Goal: Task Accomplishment & Management: Manage account settings

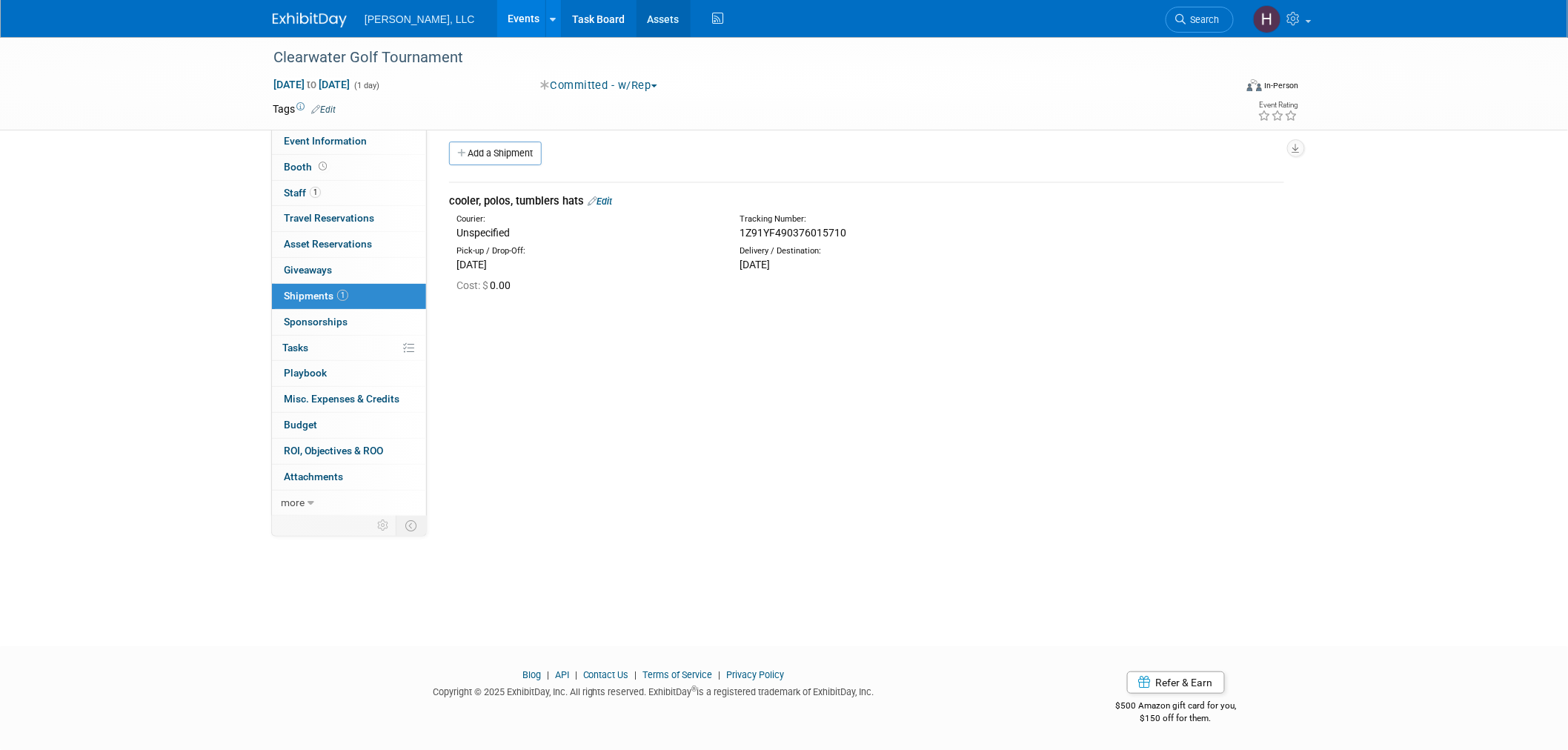
drag, startPoint x: 475, startPoint y: 12, endPoint x: 596, endPoint y: 15, distance: 121.0
click at [498, 13] on link "Events" at bounding box center [524, 18] width 55 height 37
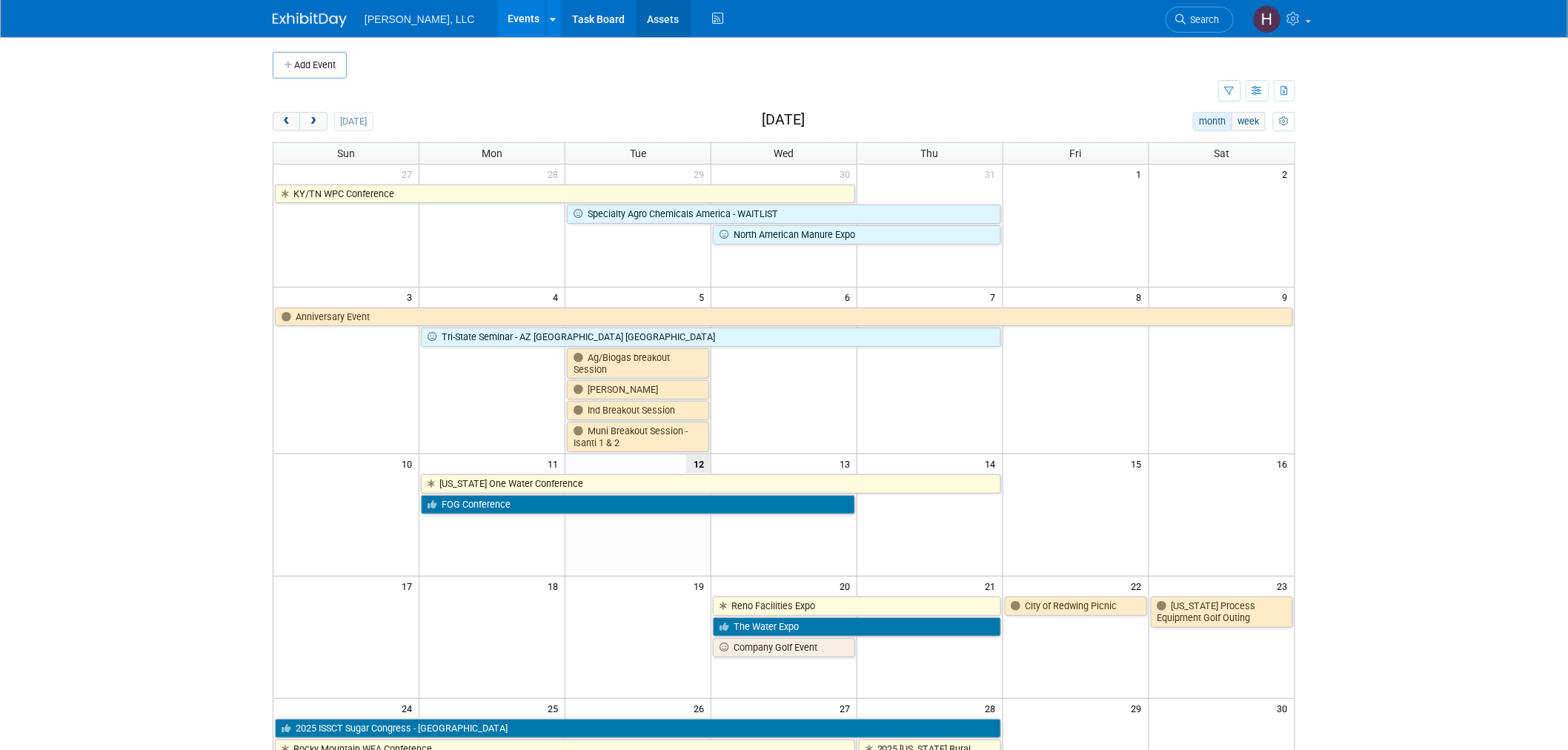
click at [637, 17] on link "Assets" at bounding box center [664, 18] width 55 height 37
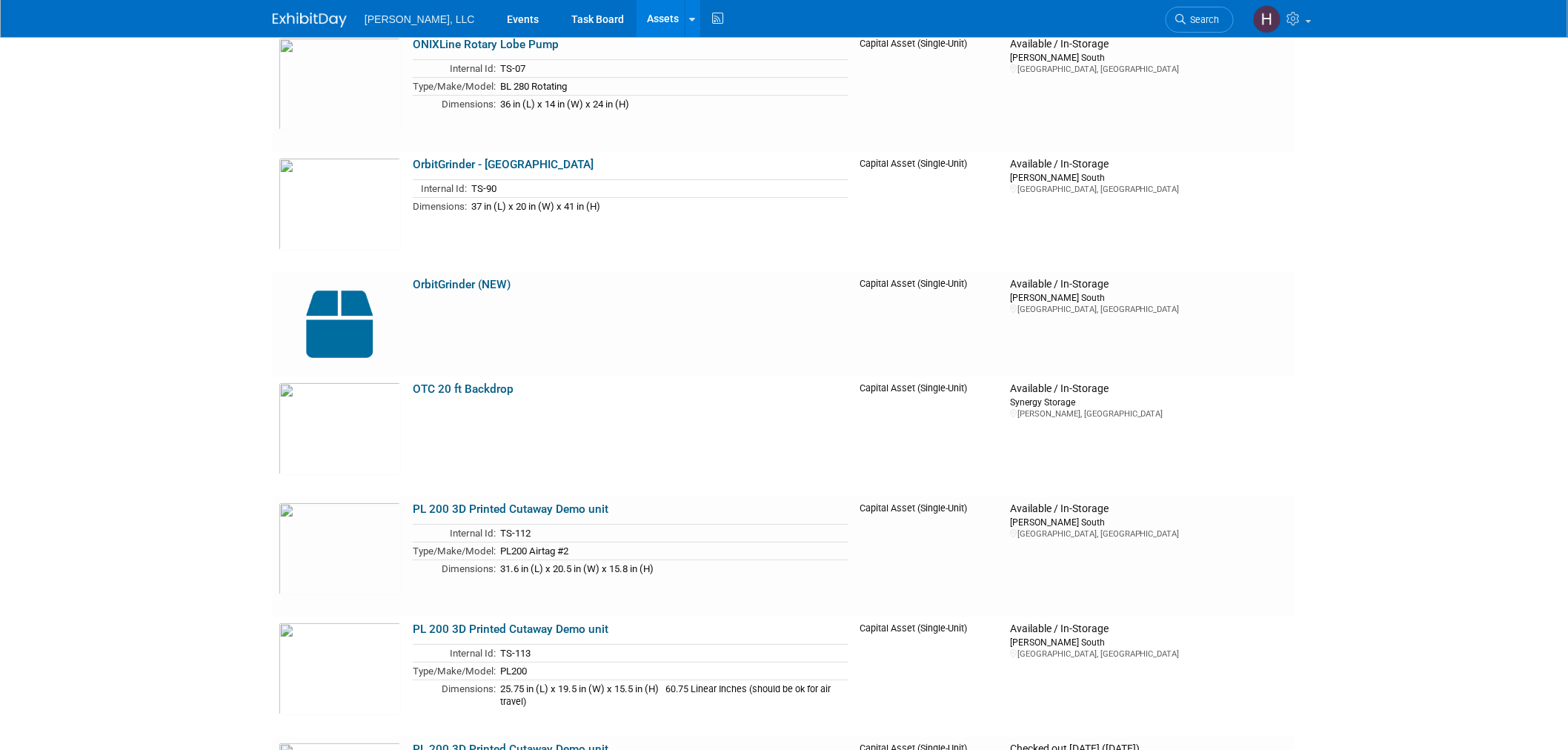
scroll to position [6750, 0]
click at [566, 623] on link "PL 200 3D Printed Cutaway Demo unit" at bounding box center [511, 628] width 196 height 13
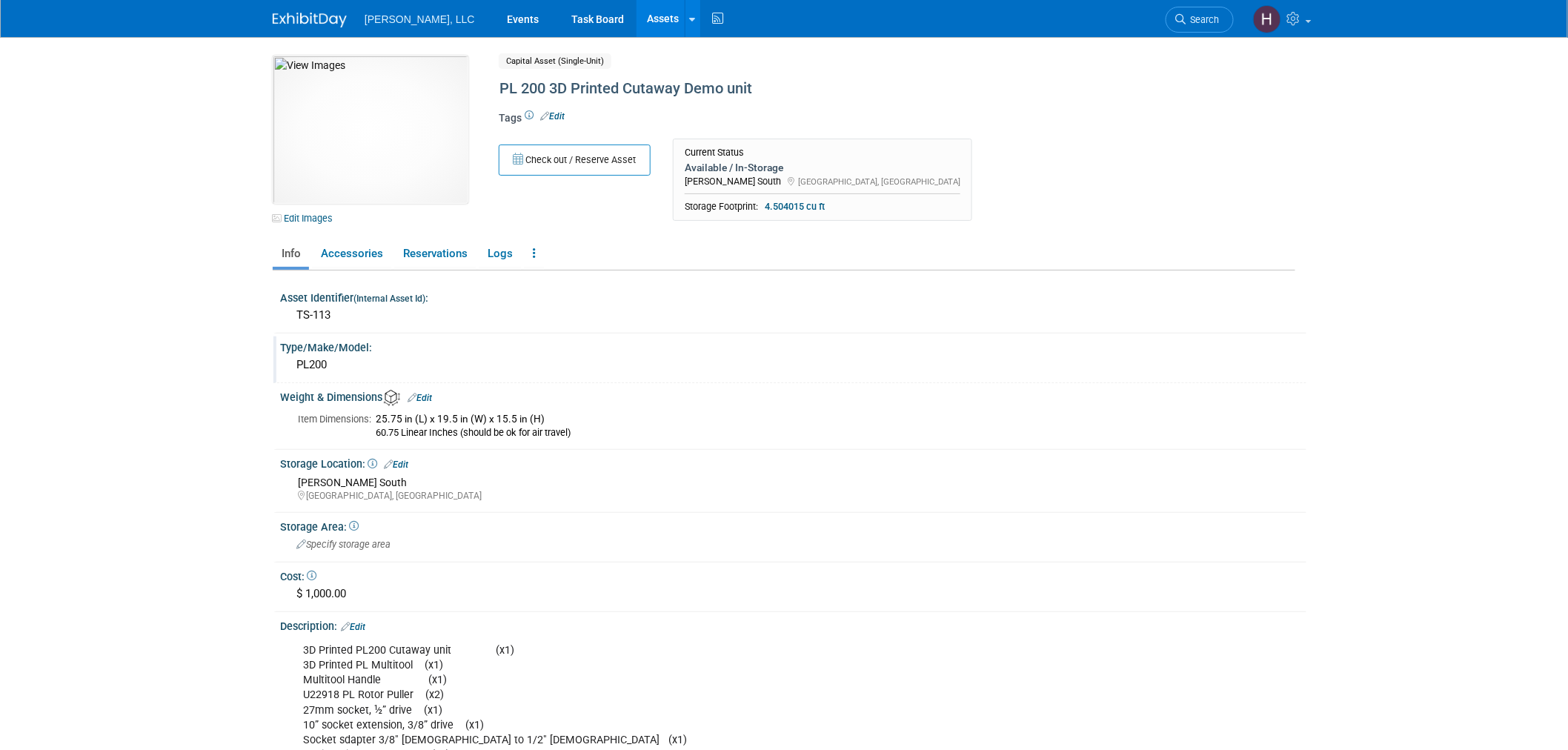
click at [370, 360] on div "PL200" at bounding box center [794, 364] width 1004 height 23
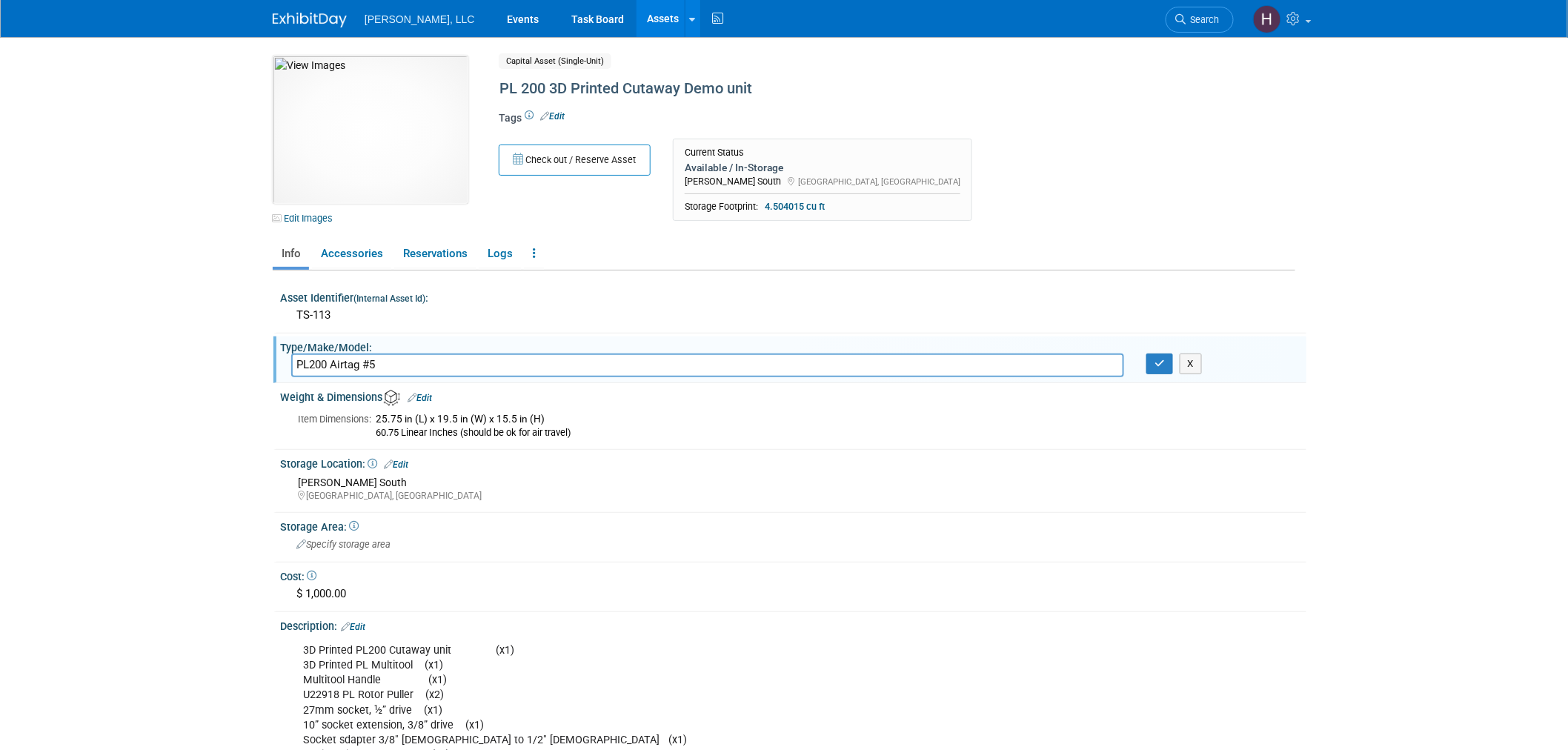
drag, startPoint x: 386, startPoint y: 359, endPoint x: 328, endPoint y: 372, distance: 59.4
click at [328, 372] on input "PL200 Airtag #5" at bounding box center [708, 364] width 833 height 23
type input "PL200"
drag, startPoint x: 1154, startPoint y: 361, endPoint x: 877, endPoint y: 352, distance: 277.1
click at [1152, 361] on button "button" at bounding box center [1160, 363] width 27 height 21
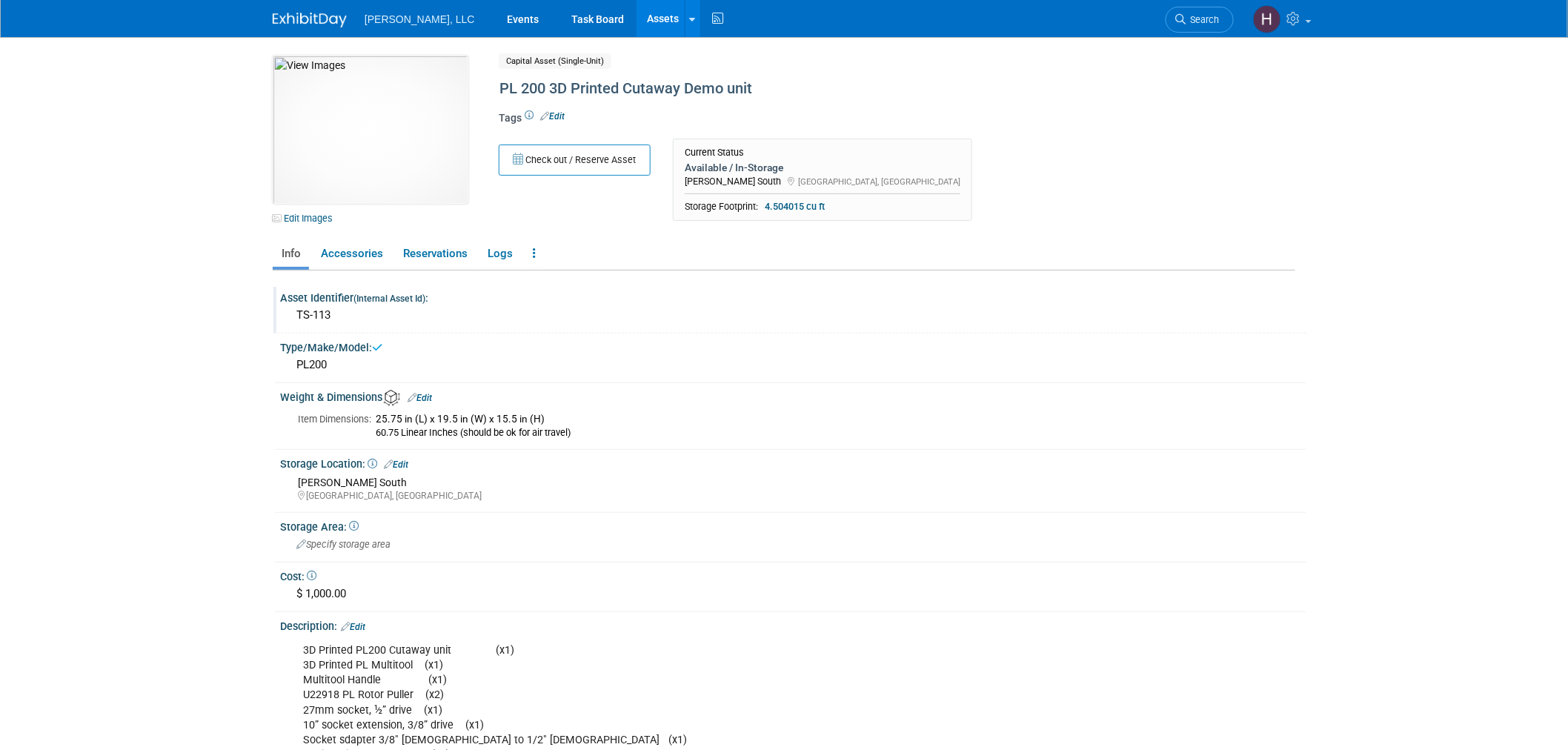
click at [434, 314] on div "TS-113" at bounding box center [794, 315] width 1004 height 23
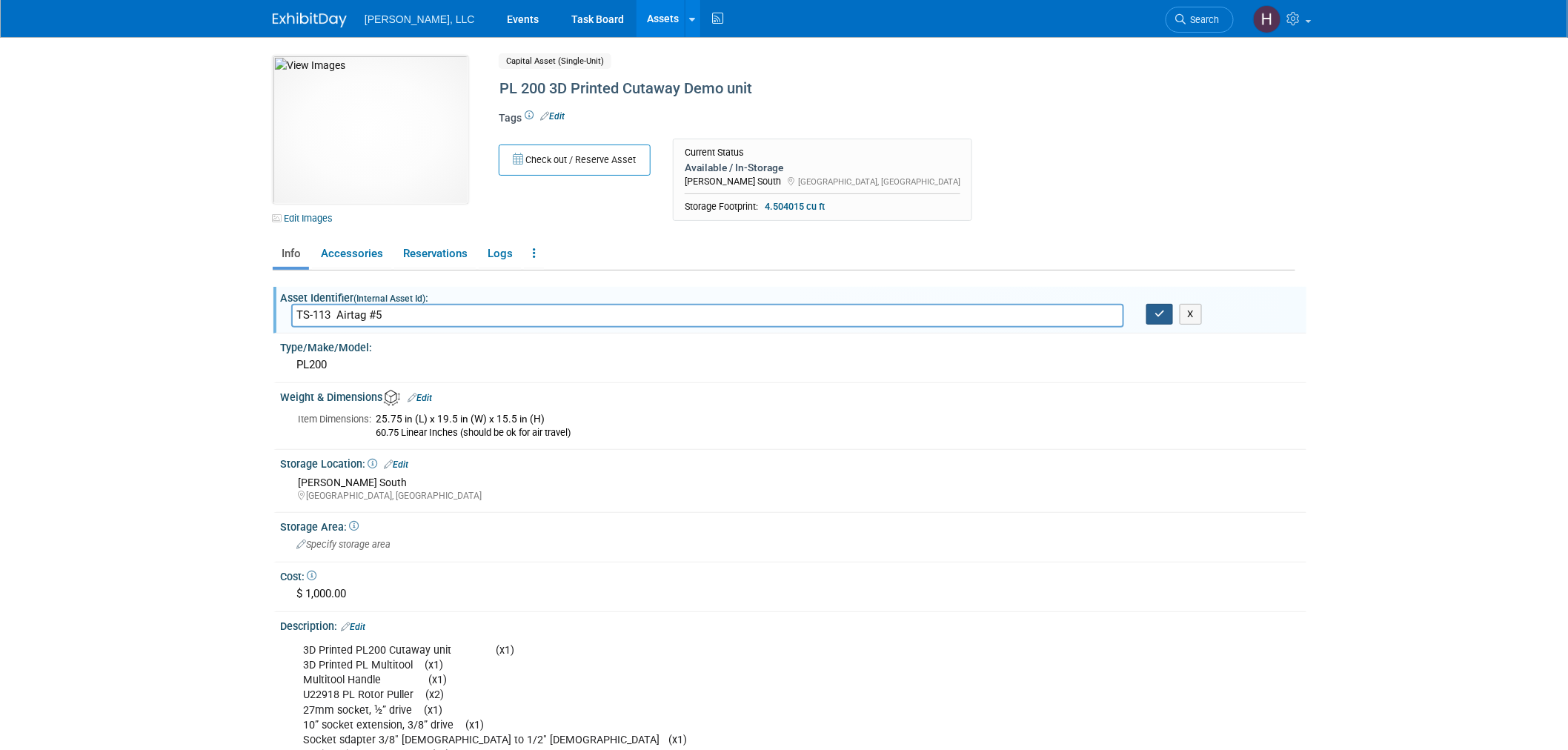
type input "TS-113 Airtag #5"
click at [1152, 308] on button "button" at bounding box center [1160, 314] width 27 height 21
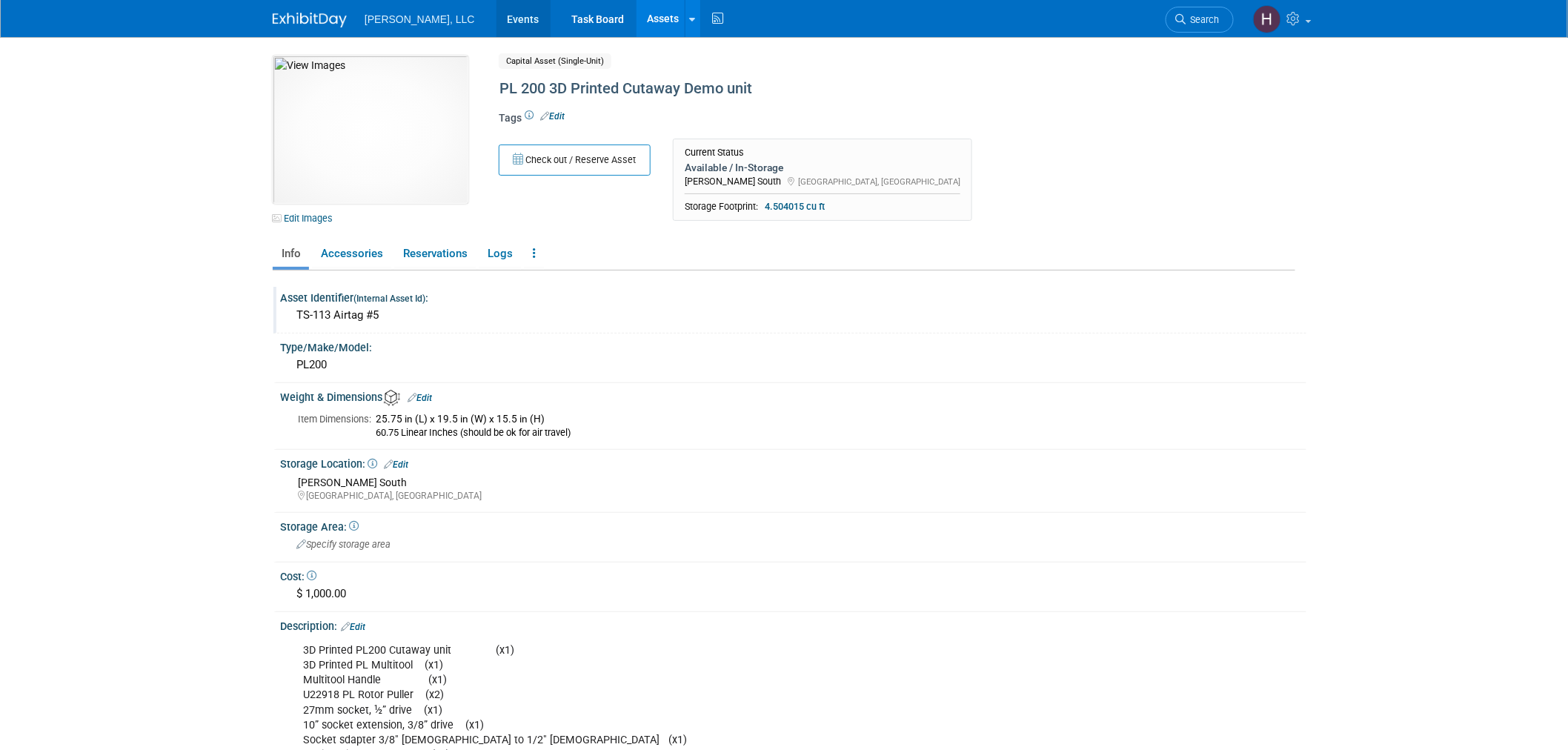
click at [497, 11] on link "Events" at bounding box center [524, 18] width 55 height 37
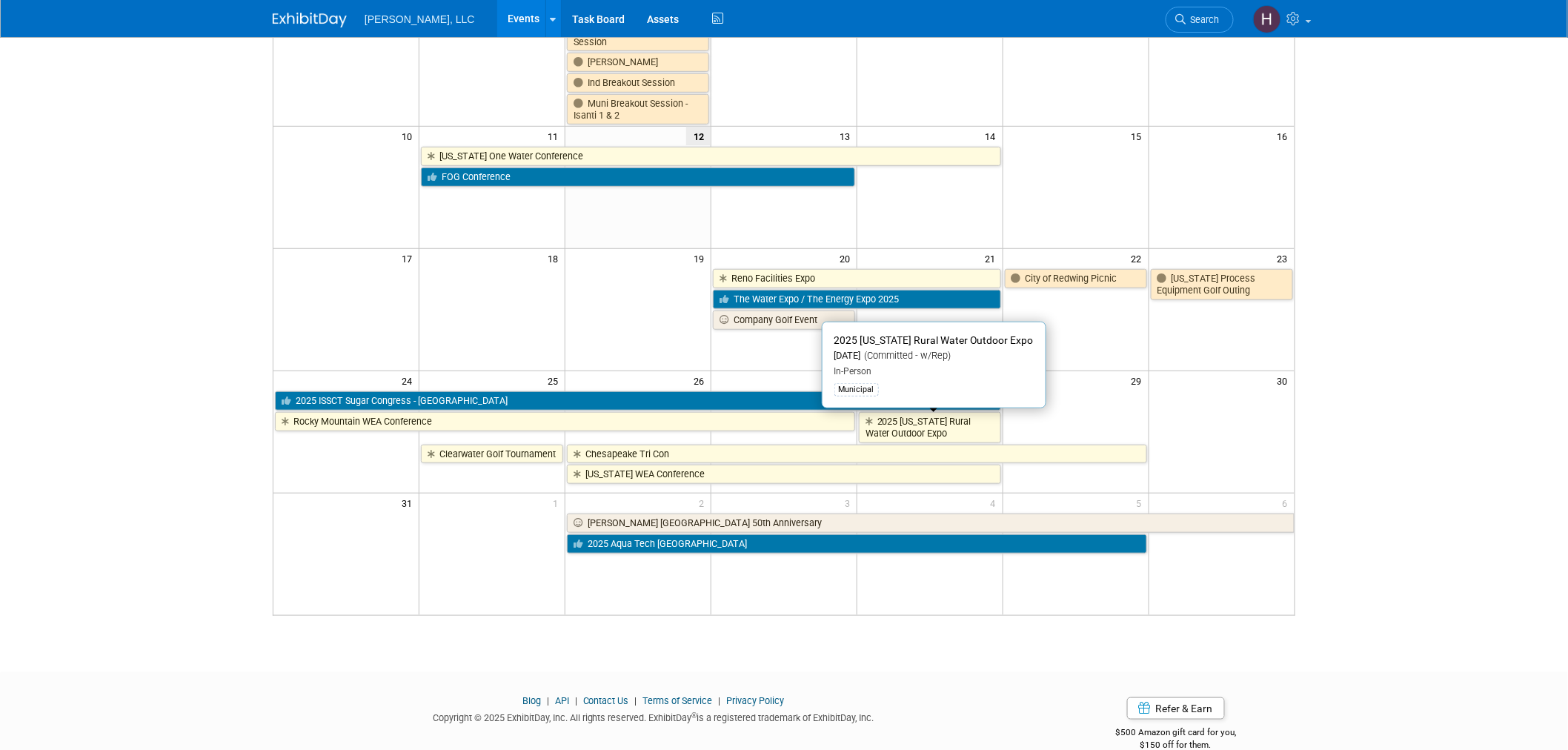
scroll to position [329, 0]
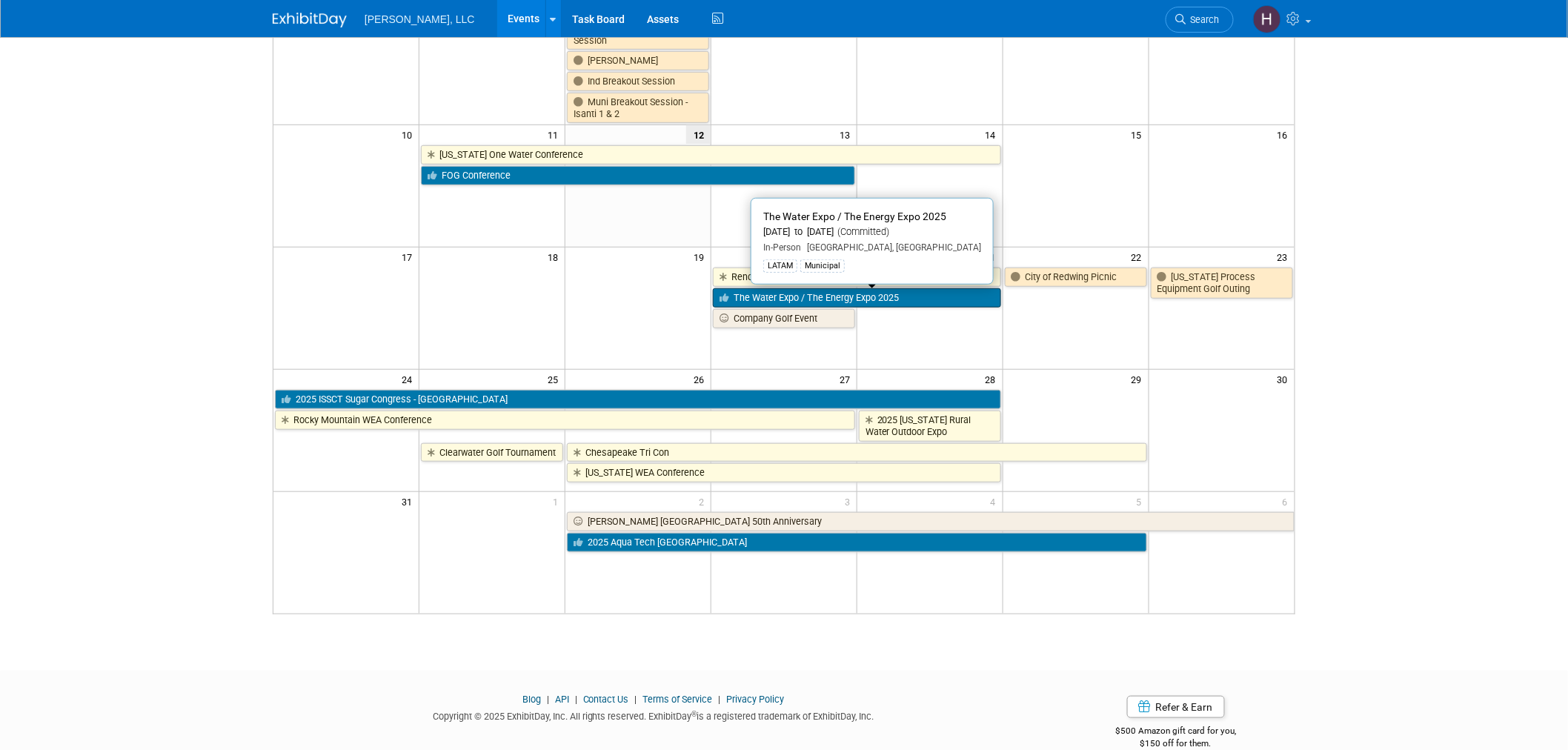
click at [806, 299] on link "The Water Expo / The Energy Expo 2025" at bounding box center [857, 298] width 288 height 19
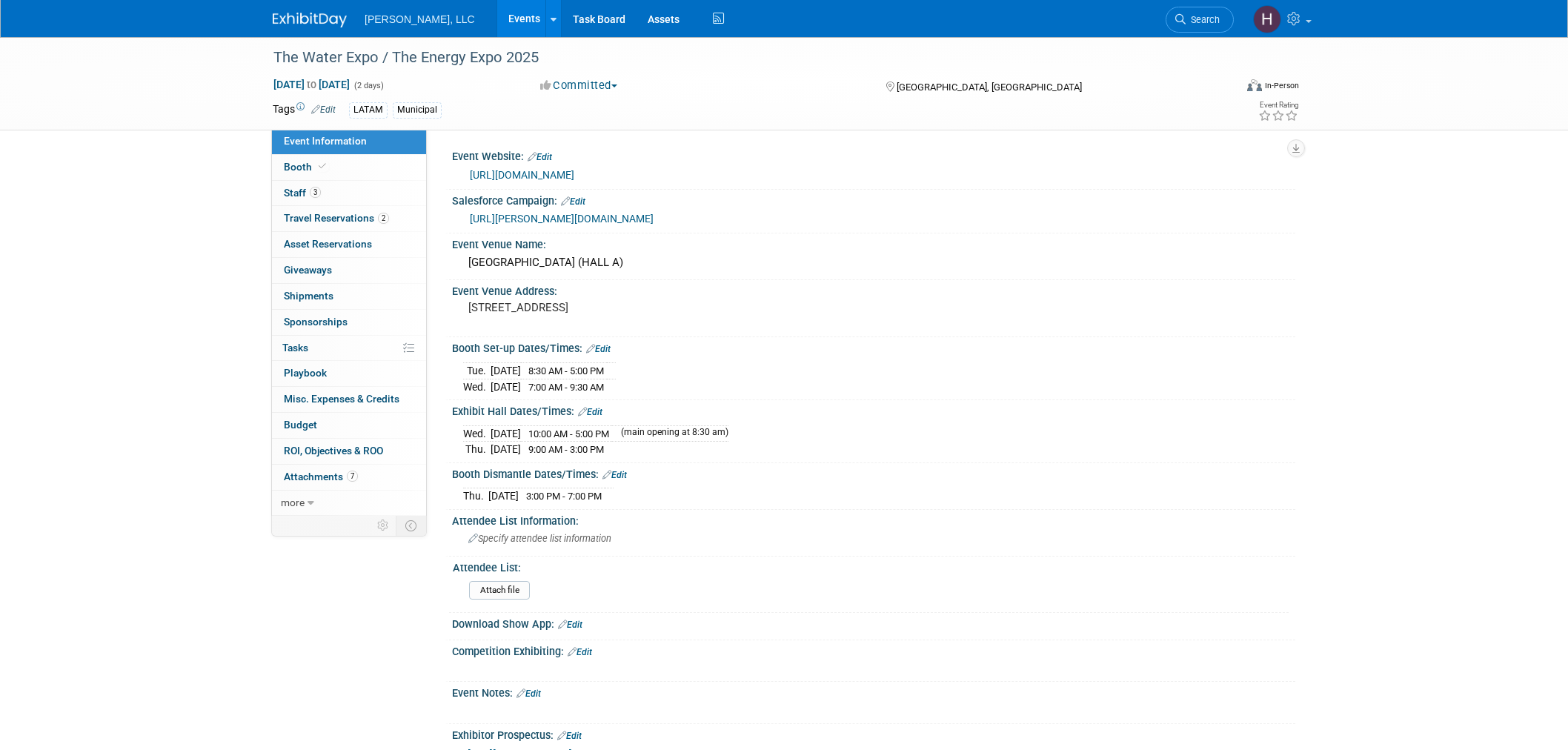
select select "Municipal"
click at [337, 219] on span "Travel Reservations 2" at bounding box center [337, 218] width 106 height 12
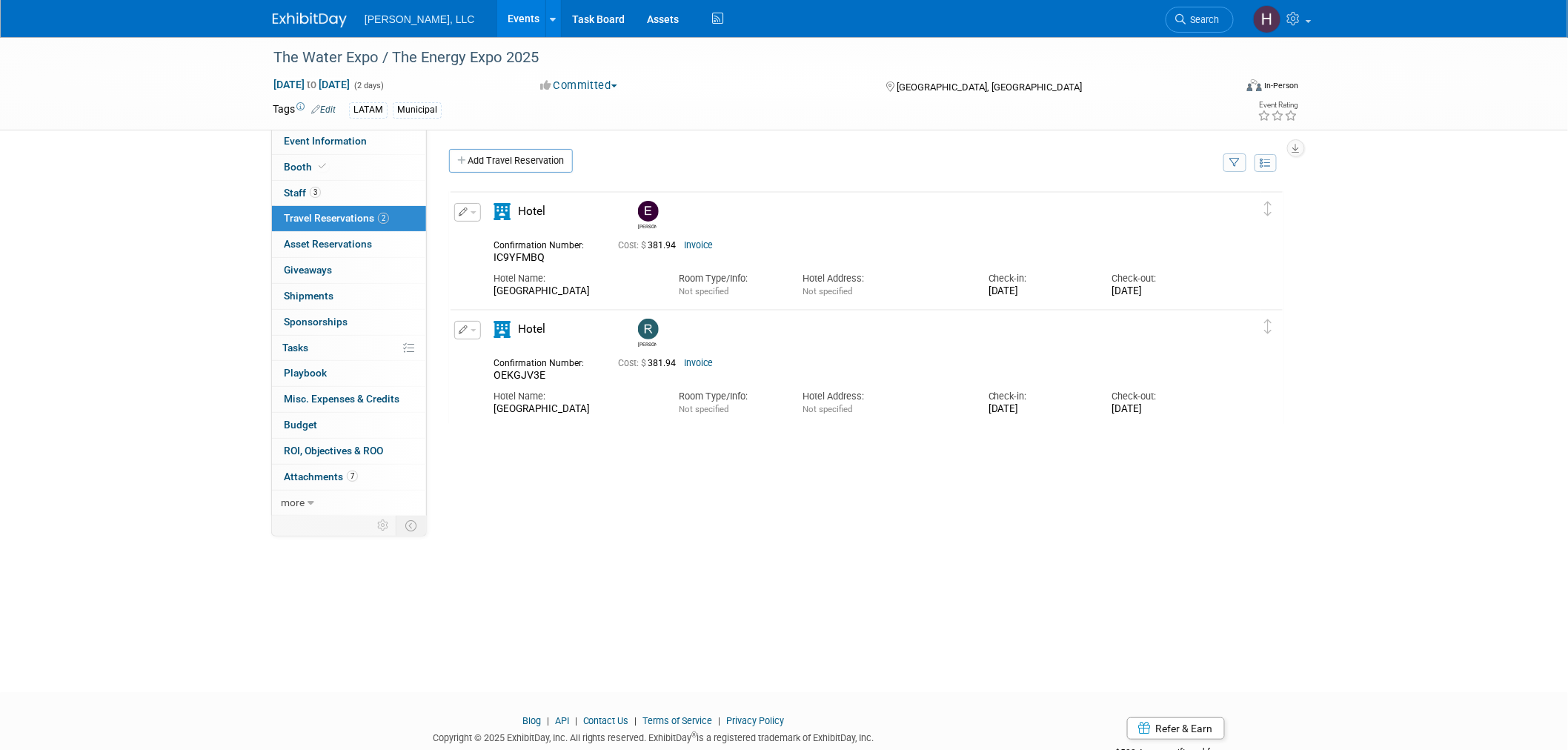
click at [498, 19] on link "Events" at bounding box center [524, 18] width 55 height 37
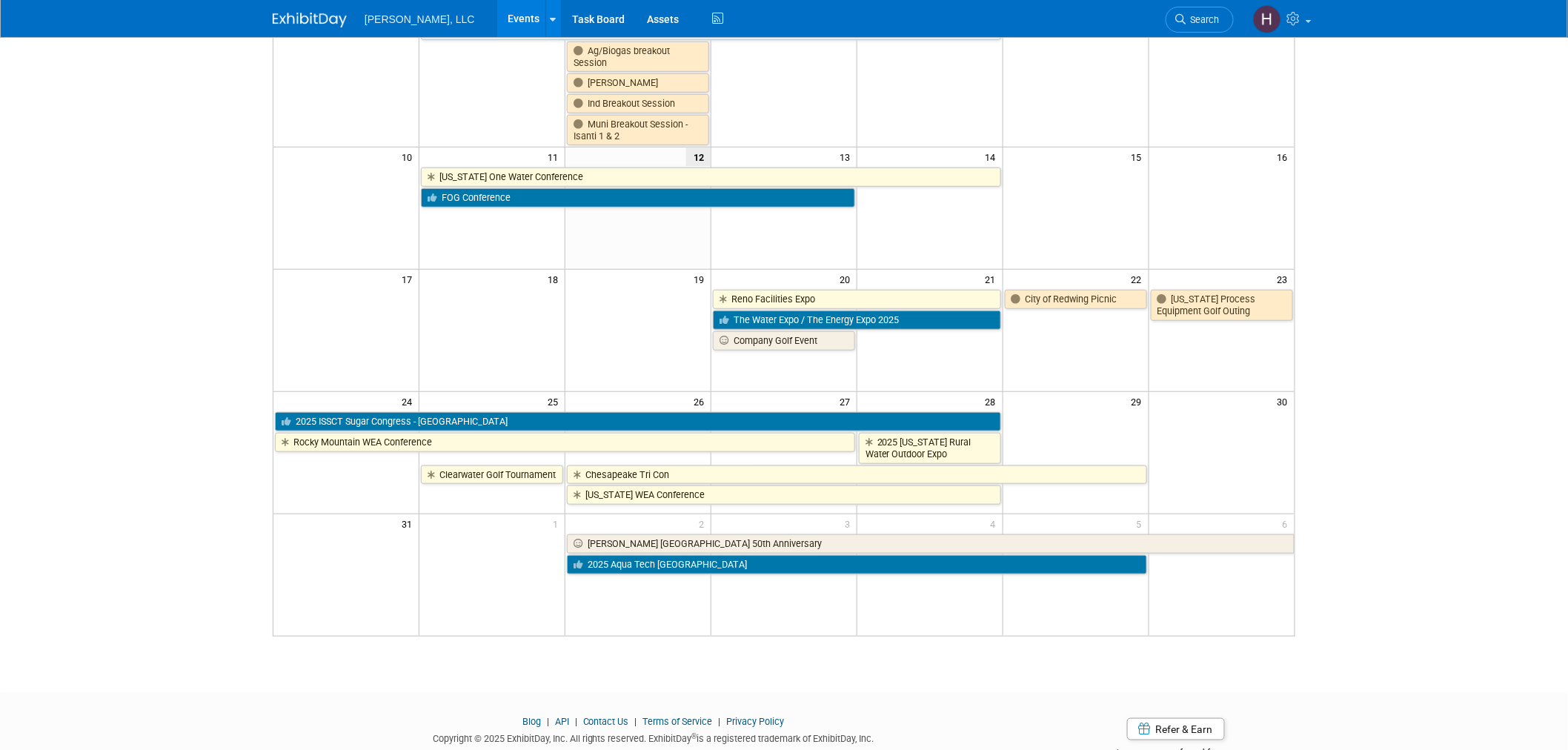
scroll to position [329, 0]
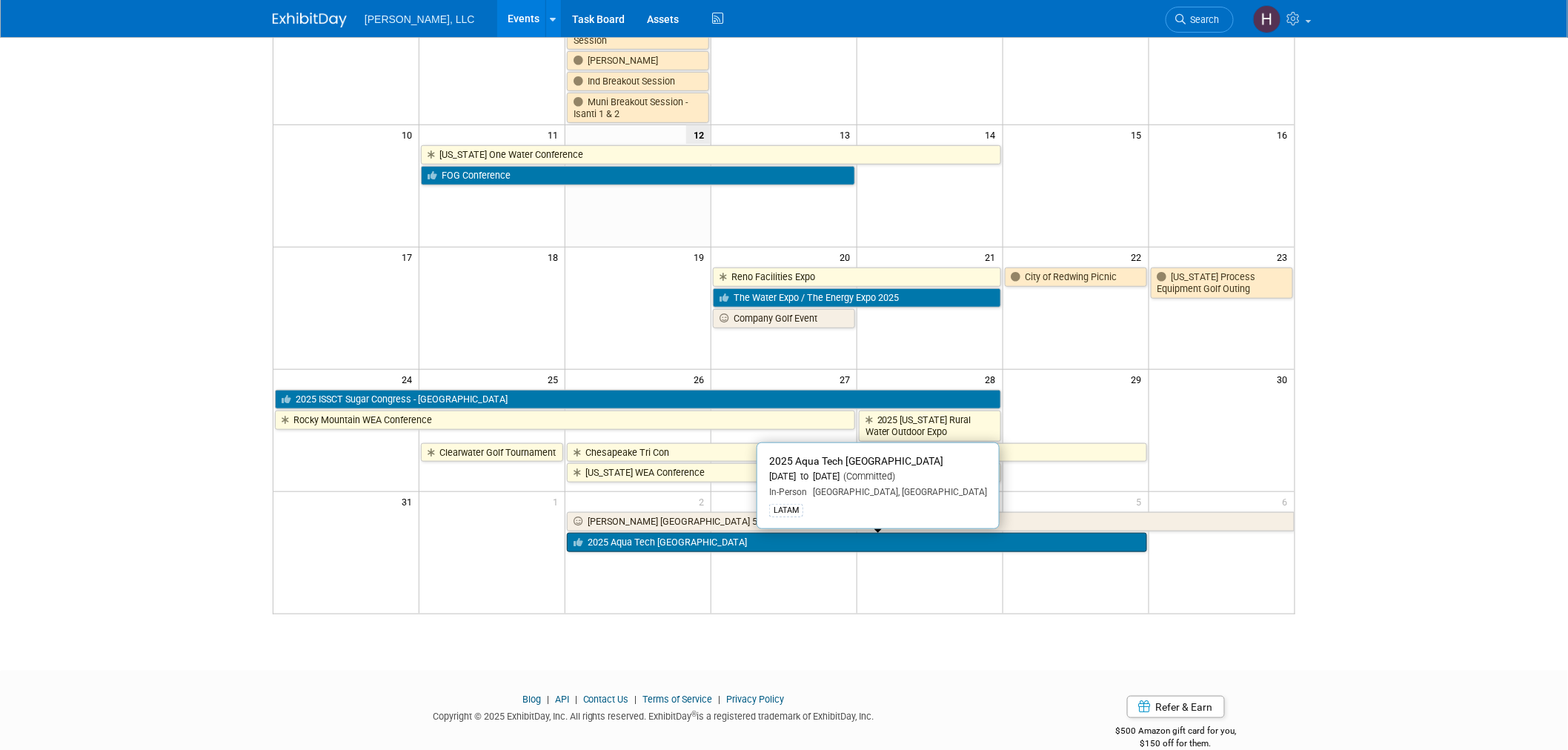
click at [721, 549] on link "2025 Aqua Tech [GEOGRAPHIC_DATA]" at bounding box center [857, 542] width 580 height 19
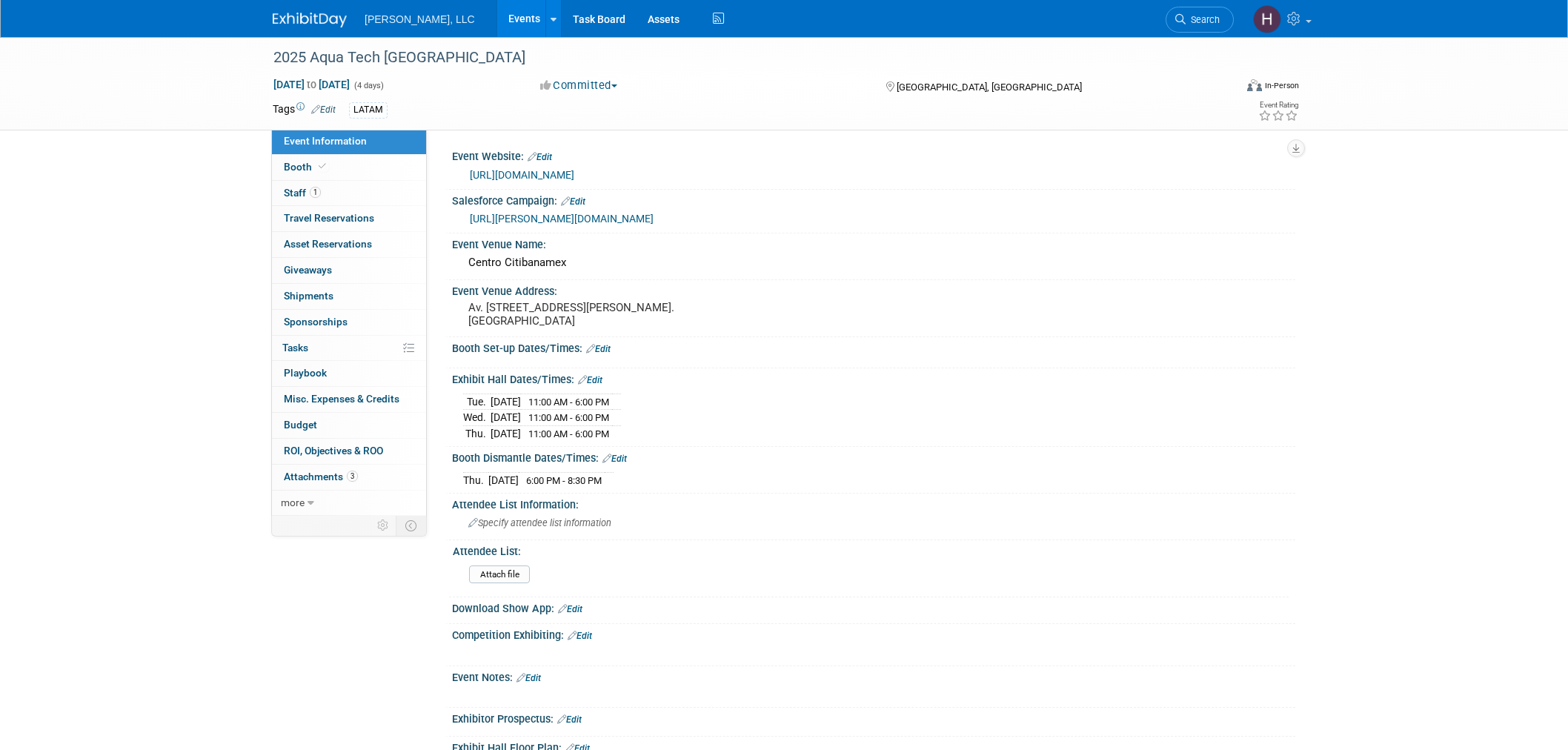
select select "Municipal"
click at [498, 27] on link "Events" at bounding box center [524, 18] width 55 height 37
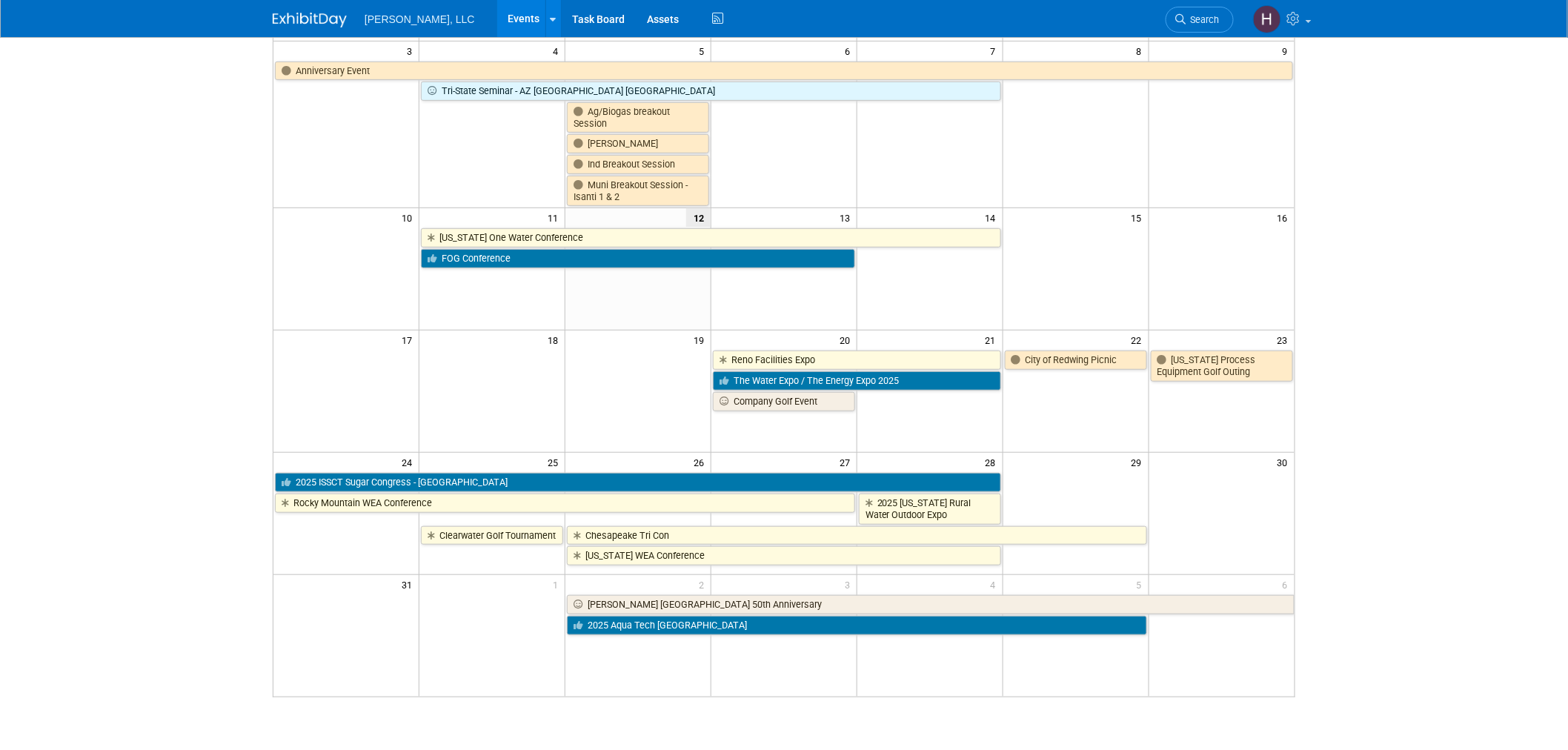
scroll to position [247, 0]
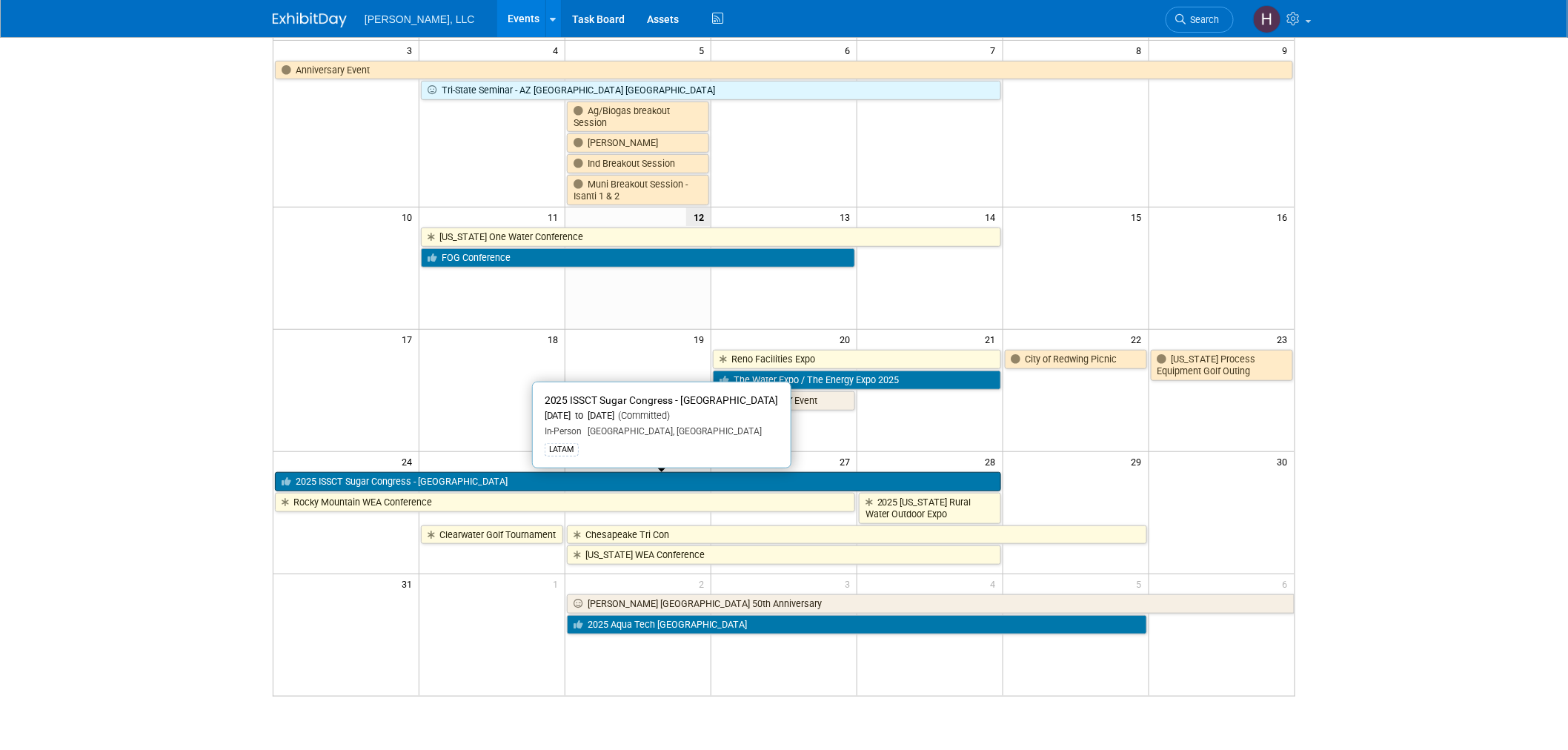
click at [580, 475] on link "2025 ISSCT Sugar Congress - [GEOGRAPHIC_DATA]" at bounding box center [638, 482] width 726 height 19
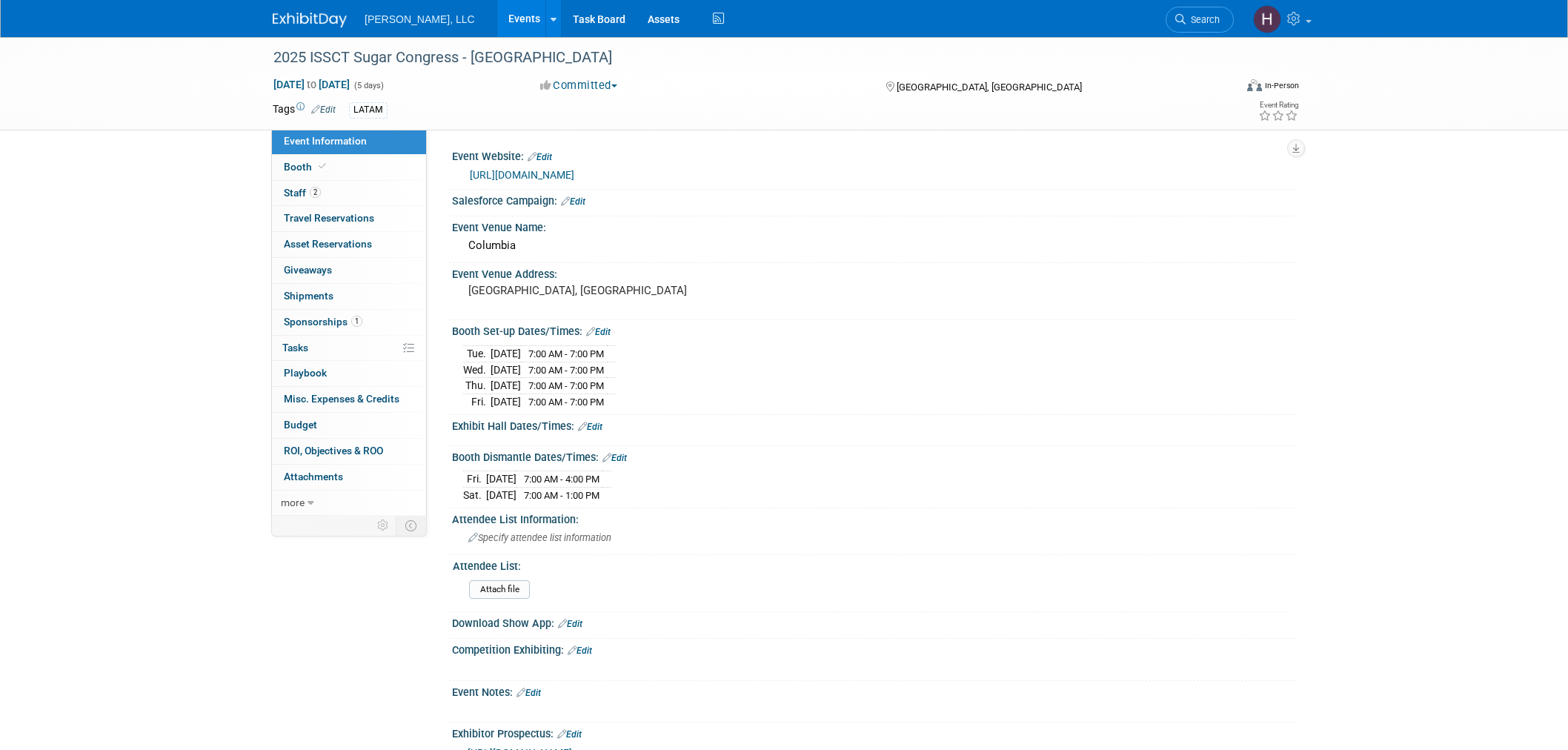
select select "Industrial"
click at [498, 12] on link "Events" at bounding box center [524, 18] width 55 height 37
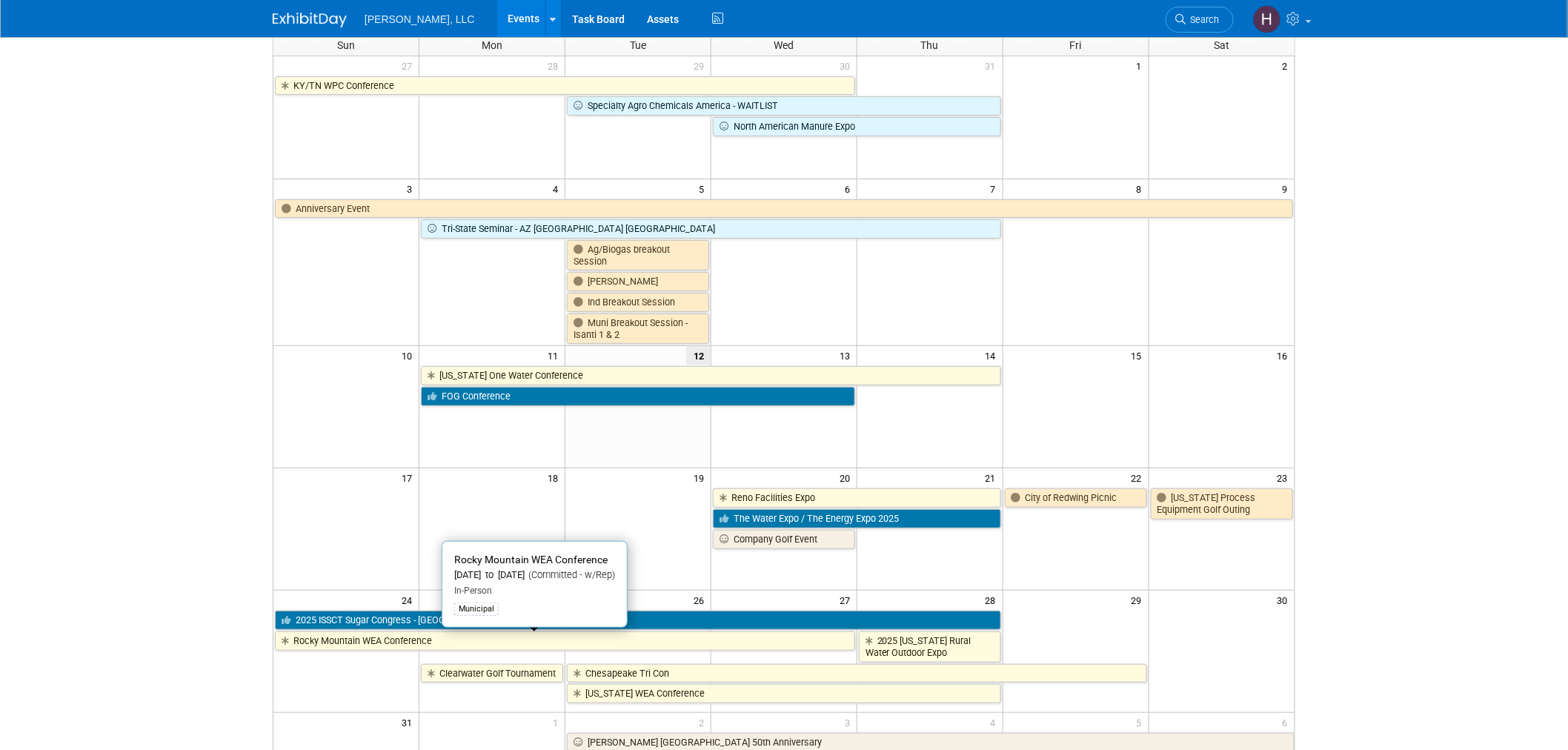
scroll to position [247, 0]
